Goal: Find specific page/section: Find specific page/section

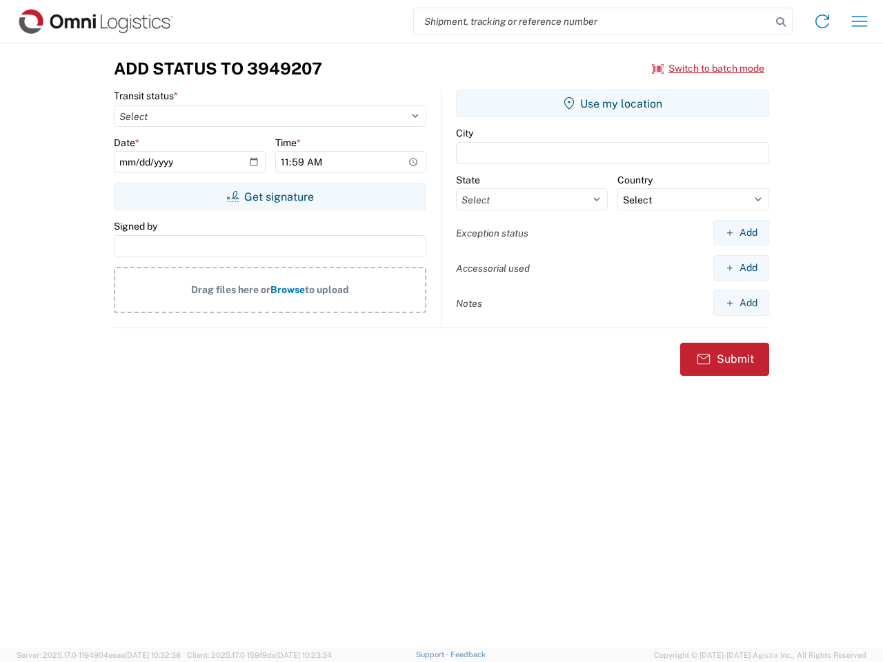
click at [593, 21] on input "search" at bounding box center [592, 21] width 357 height 26
click at [781, 22] on icon at bounding box center [780, 21] width 19 height 19
click at [822, 21] on icon at bounding box center [822, 21] width 22 height 22
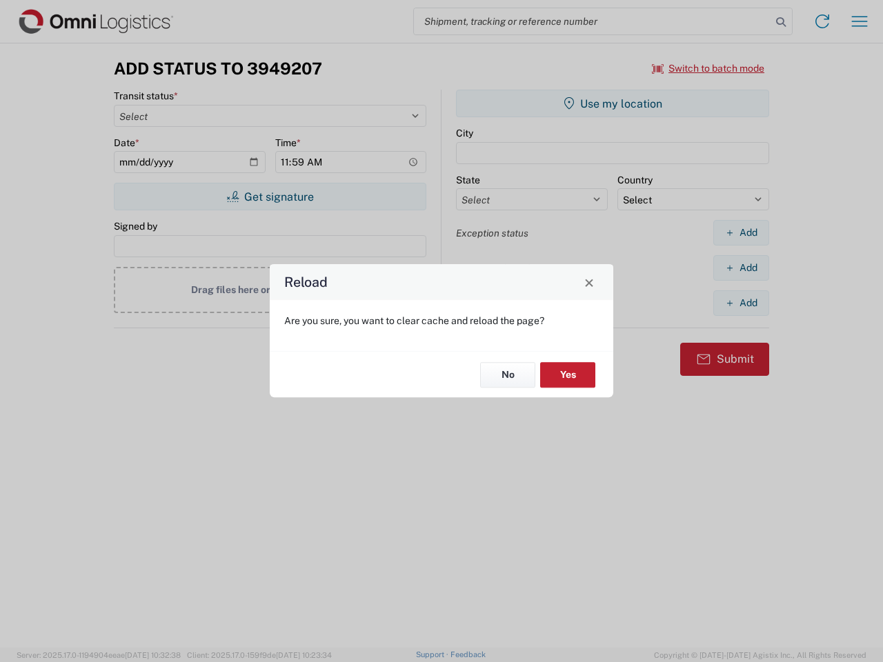
click at [860, 21] on div "Reload Are you sure, you want to clear cache and reload the page? No Yes" at bounding box center [441, 331] width 883 height 662
click at [709, 68] on div "Reload Are you sure, you want to clear cache and reload the page? No Yes" at bounding box center [441, 331] width 883 height 662
click at [270, 197] on div "Reload Are you sure, you want to clear cache and reload the page? No Yes" at bounding box center [441, 331] width 883 height 662
click at [613, 103] on div "Reload Are you sure, you want to clear cache and reload the page? No Yes" at bounding box center [441, 331] width 883 height 662
click at [741, 232] on div "Reload Are you sure, you want to clear cache and reload the page? No Yes" at bounding box center [441, 331] width 883 height 662
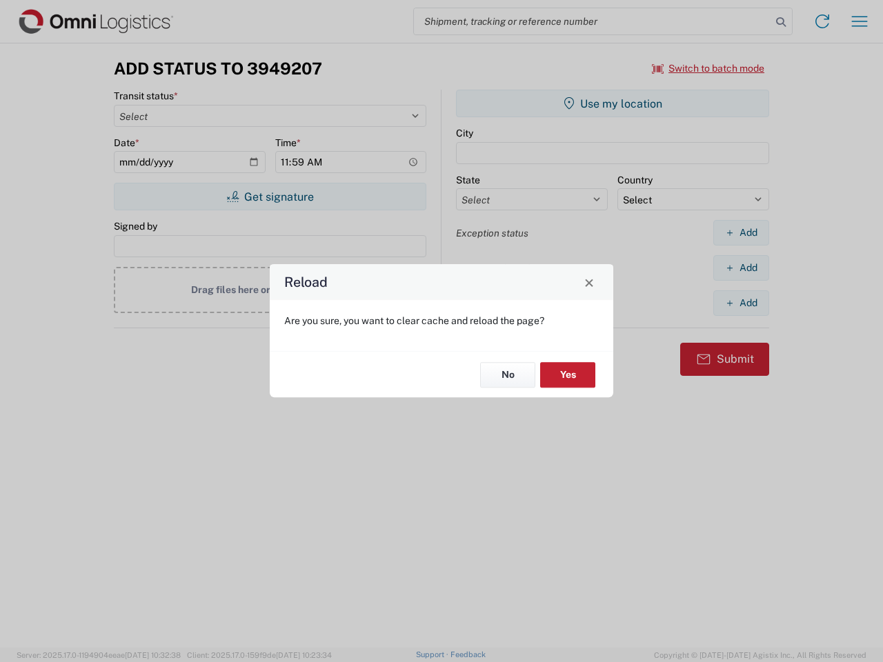
click at [741, 268] on div "Reload Are you sure, you want to clear cache and reload the page? No Yes" at bounding box center [441, 331] width 883 height 662
click at [741, 303] on div "Reload Are you sure, you want to clear cache and reload the page? No Yes" at bounding box center [441, 331] width 883 height 662
